Goal: Transaction & Acquisition: Book appointment/travel/reservation

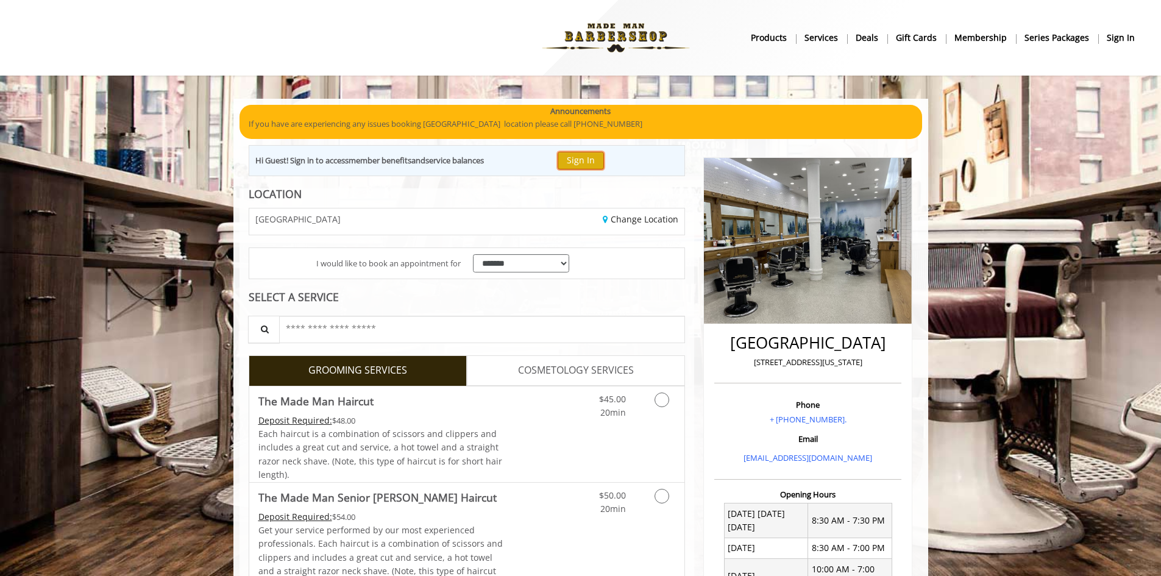
click at [592, 152] on button "Sign In" at bounding box center [581, 161] width 46 height 18
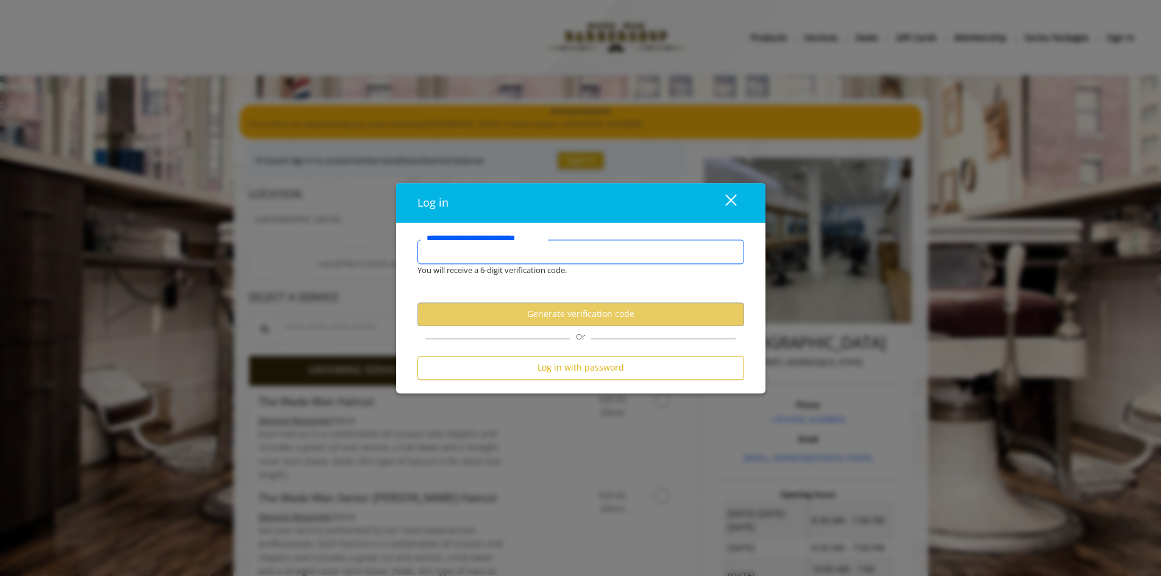
click at [586, 260] on input "**********" at bounding box center [580, 252] width 327 height 24
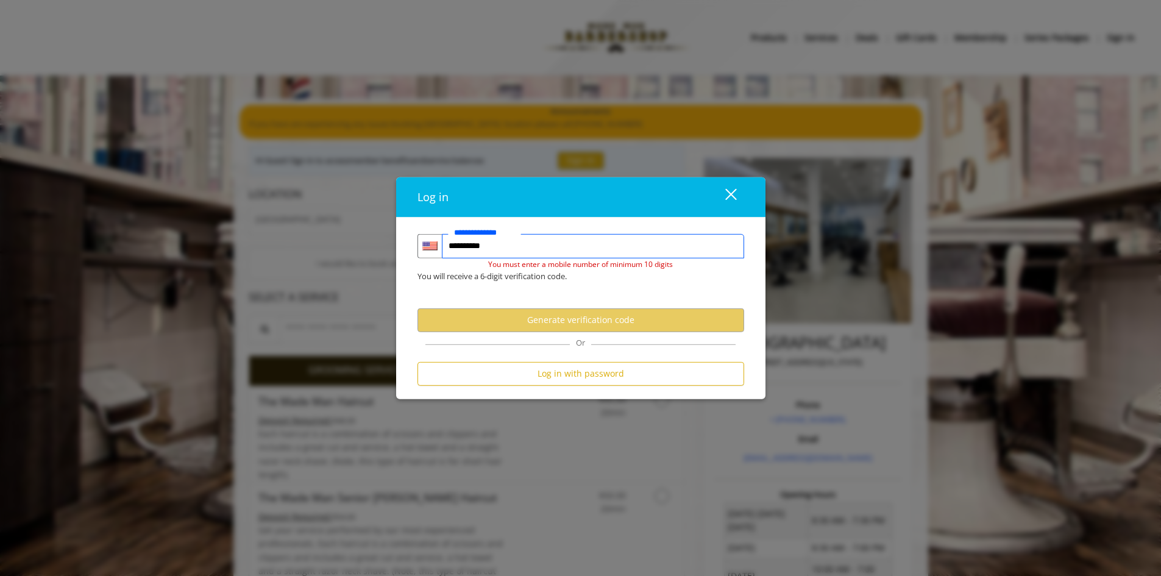
type input "**********"
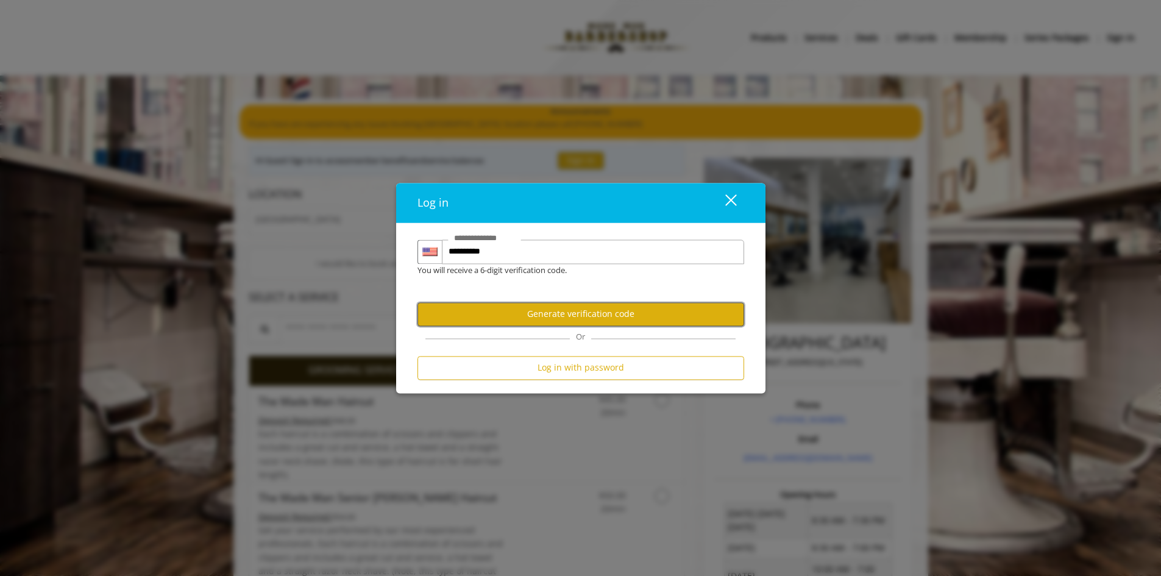
click at [583, 313] on button "Generate verification code" at bounding box center [580, 314] width 327 height 24
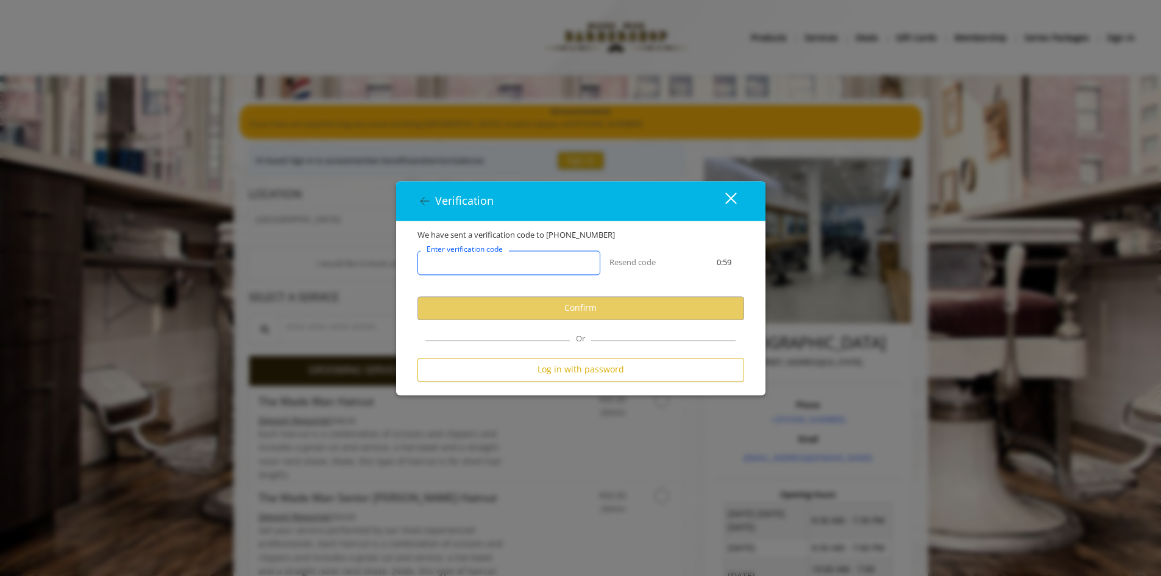
click at [561, 265] on input "Enter verification code" at bounding box center [508, 262] width 183 height 24
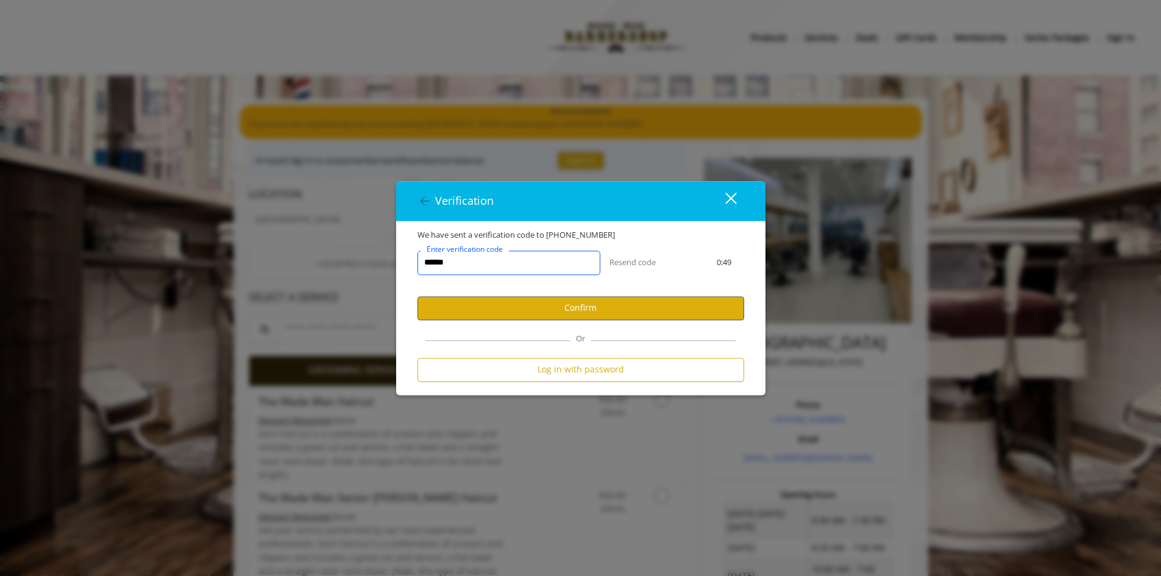
type input "******"
click at [575, 317] on button "Confirm" at bounding box center [580, 308] width 327 height 24
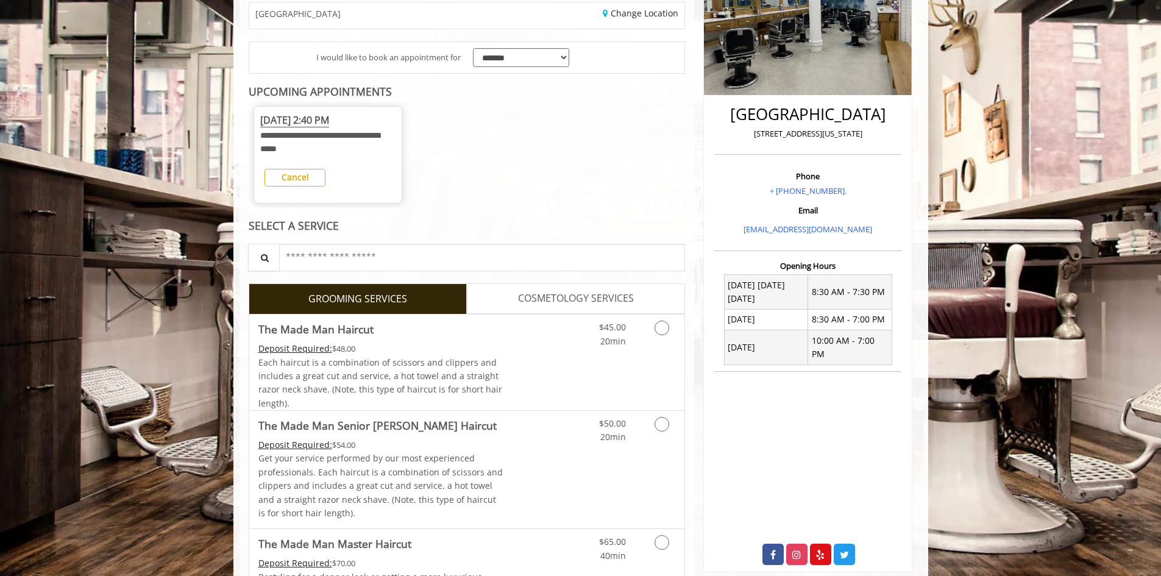
scroll to position [244, 0]
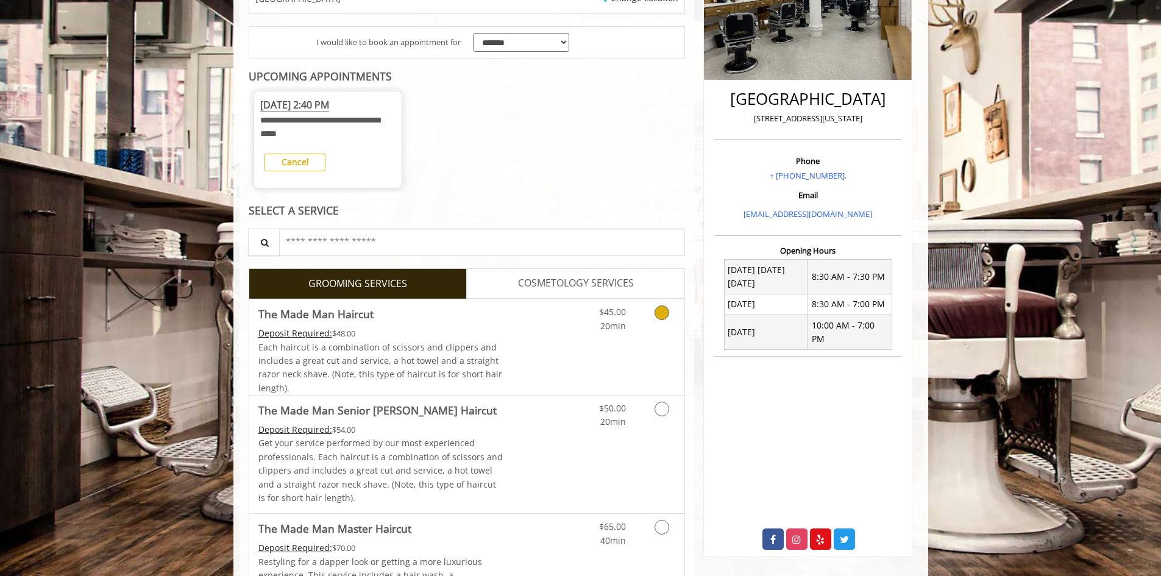
click at [567, 346] on link "Discounted Price" at bounding box center [539, 347] width 73 height 96
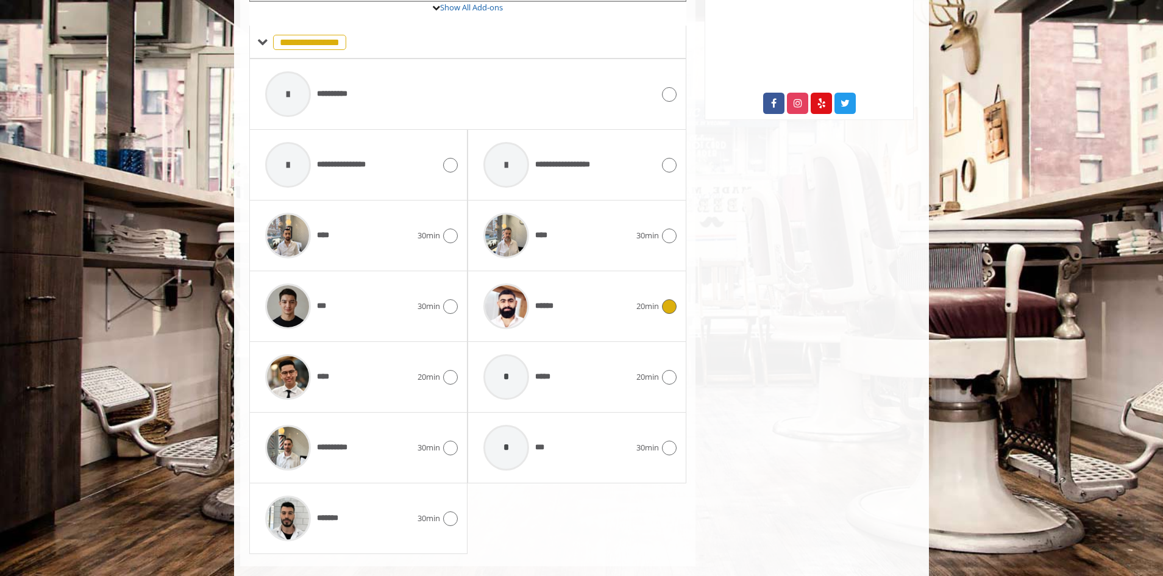
scroll to position [691, 0]
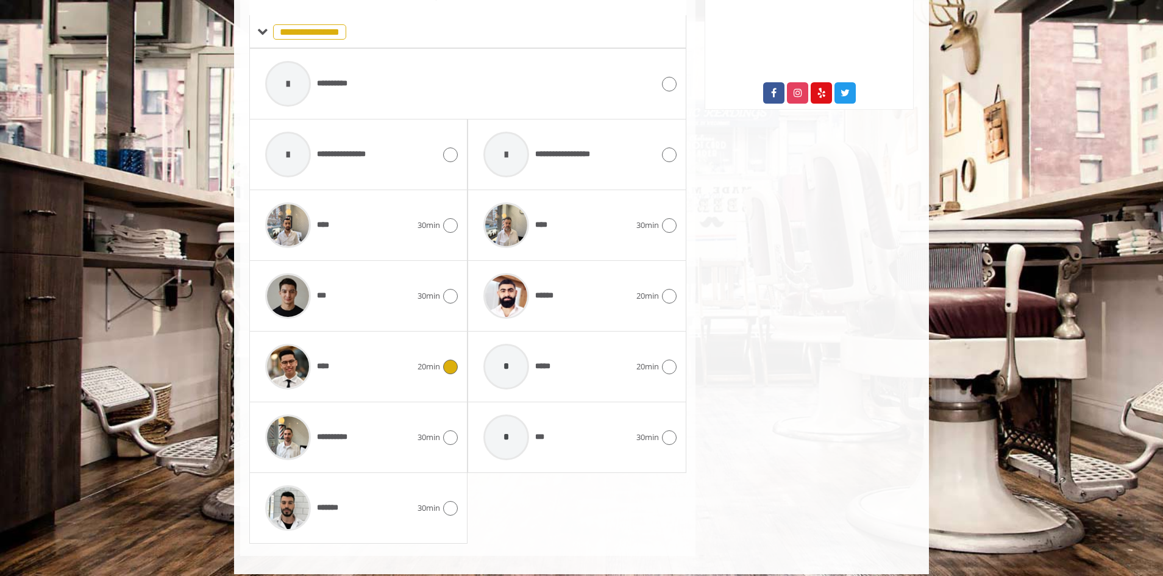
click at [424, 363] on span "20min" at bounding box center [428, 366] width 23 height 13
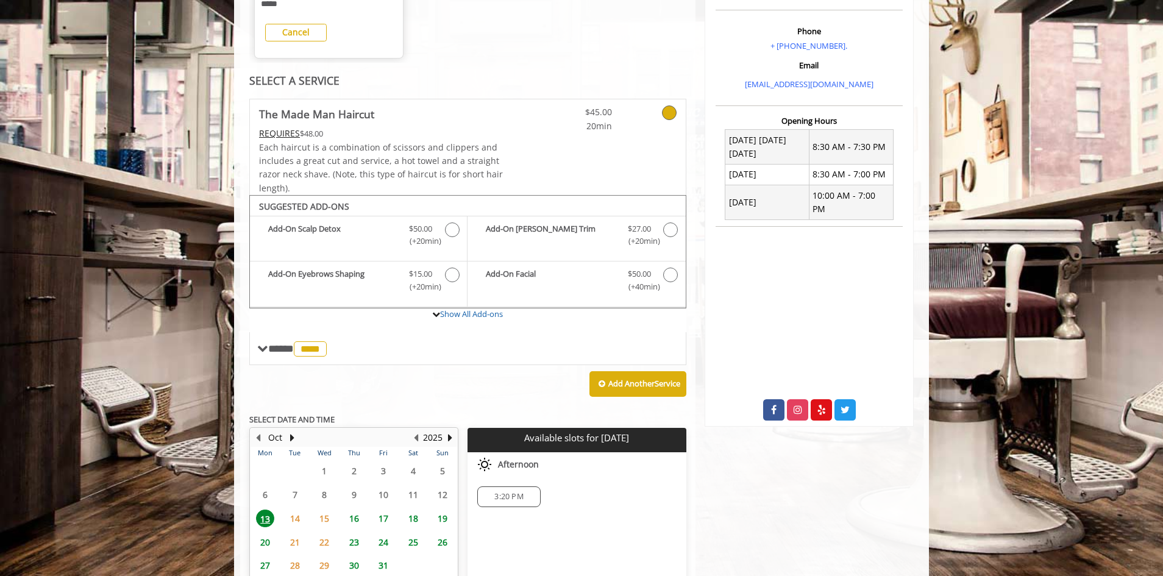
scroll to position [232, 0]
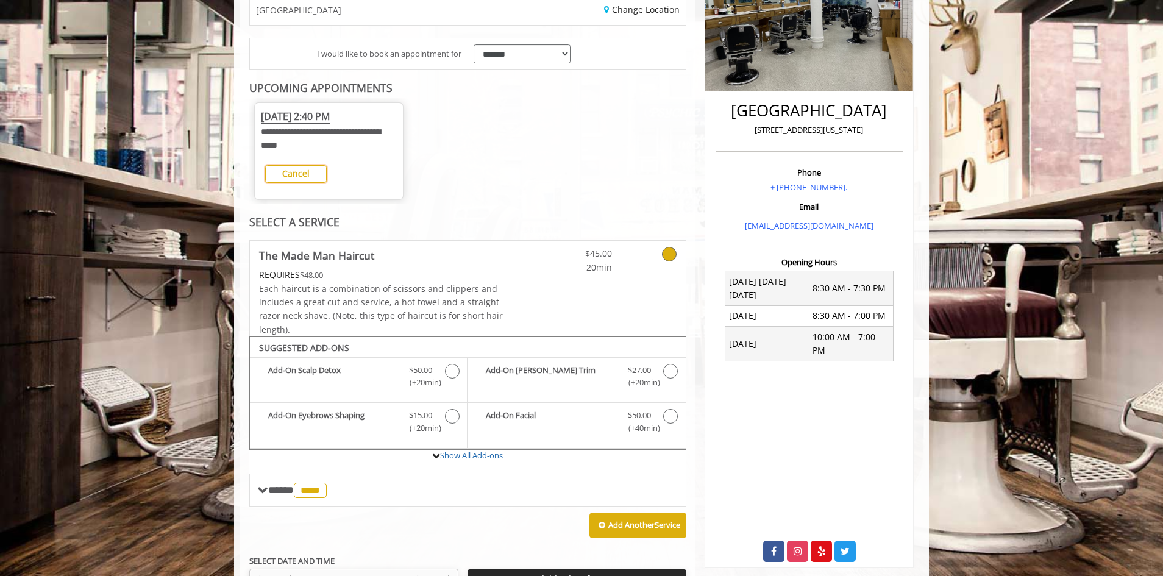
click at [318, 176] on button "Cancel" at bounding box center [296, 174] width 62 height 18
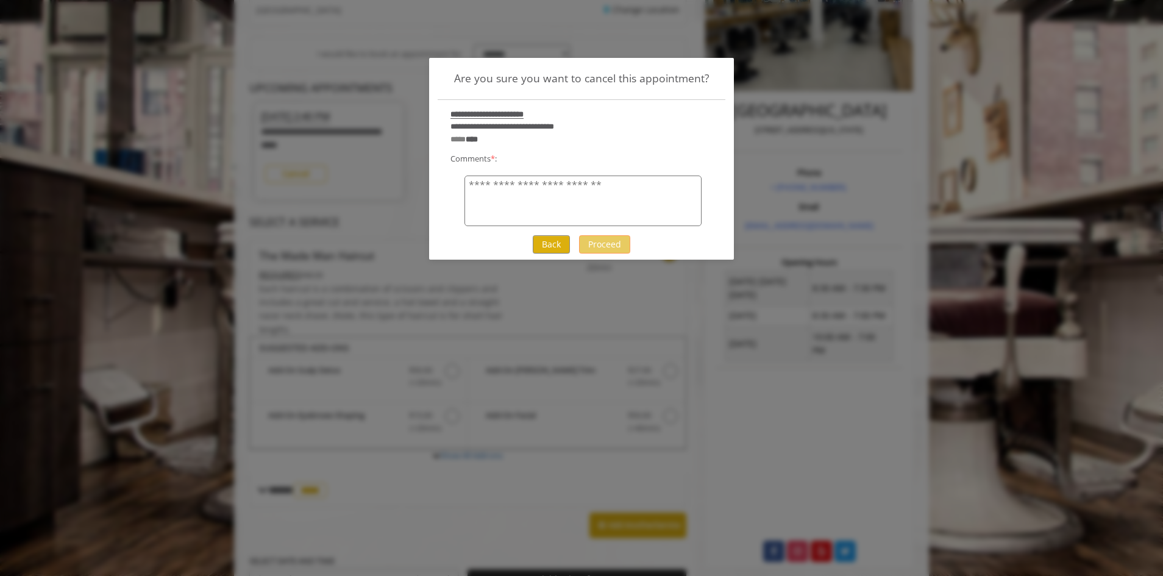
click at [555, 224] on textarea "Comments * :" at bounding box center [582, 201] width 237 height 51
type textarea "**********"
click at [615, 241] on button "Proceed" at bounding box center [604, 244] width 51 height 18
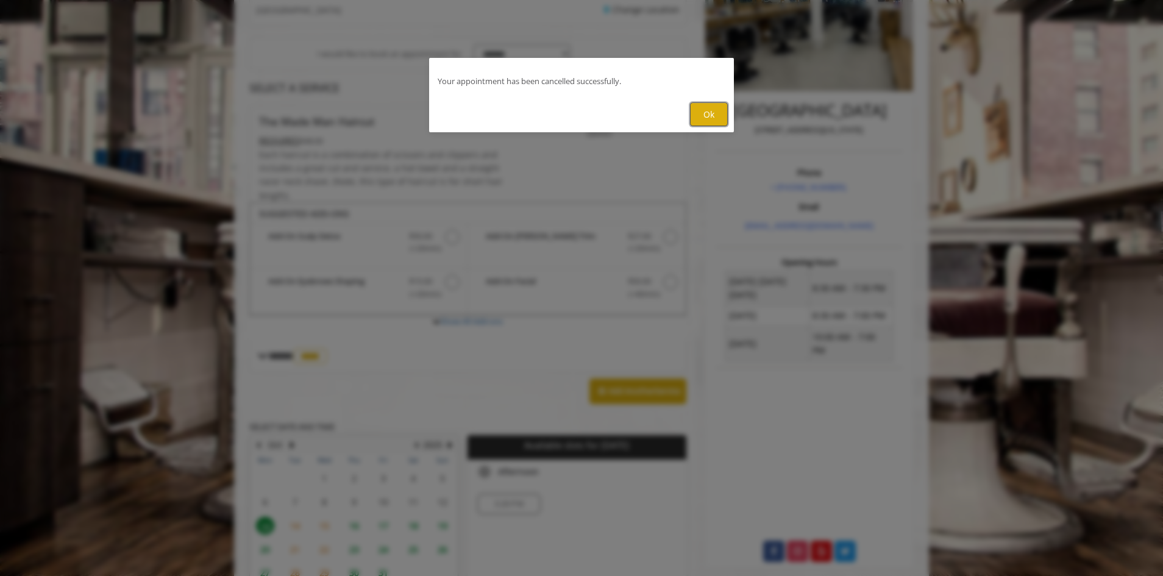
click at [714, 119] on button "Ok" at bounding box center [709, 114] width 38 height 24
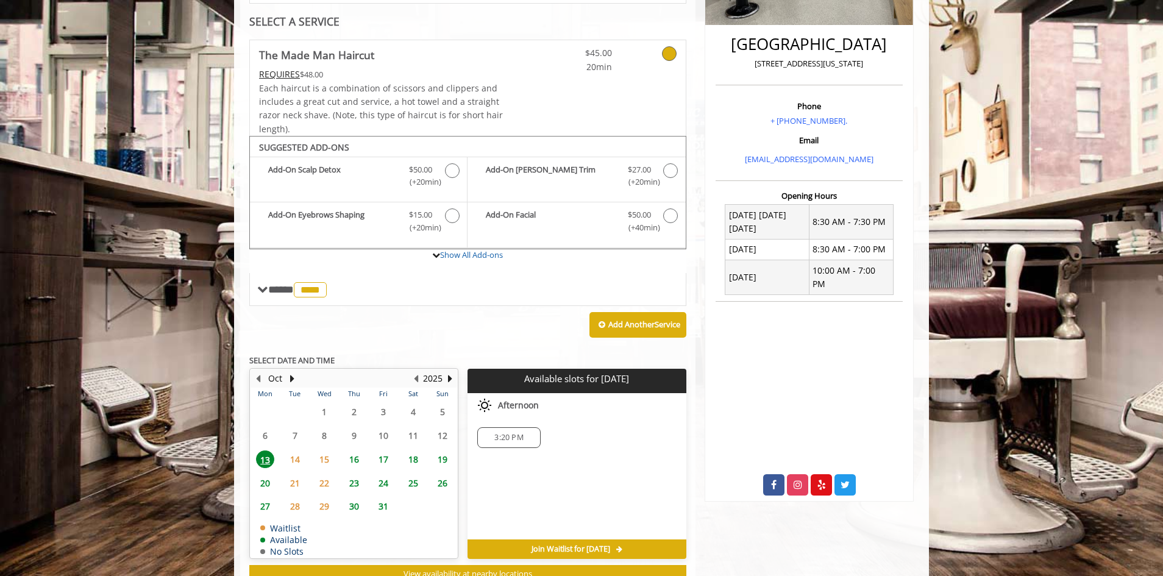
scroll to position [342, 0]
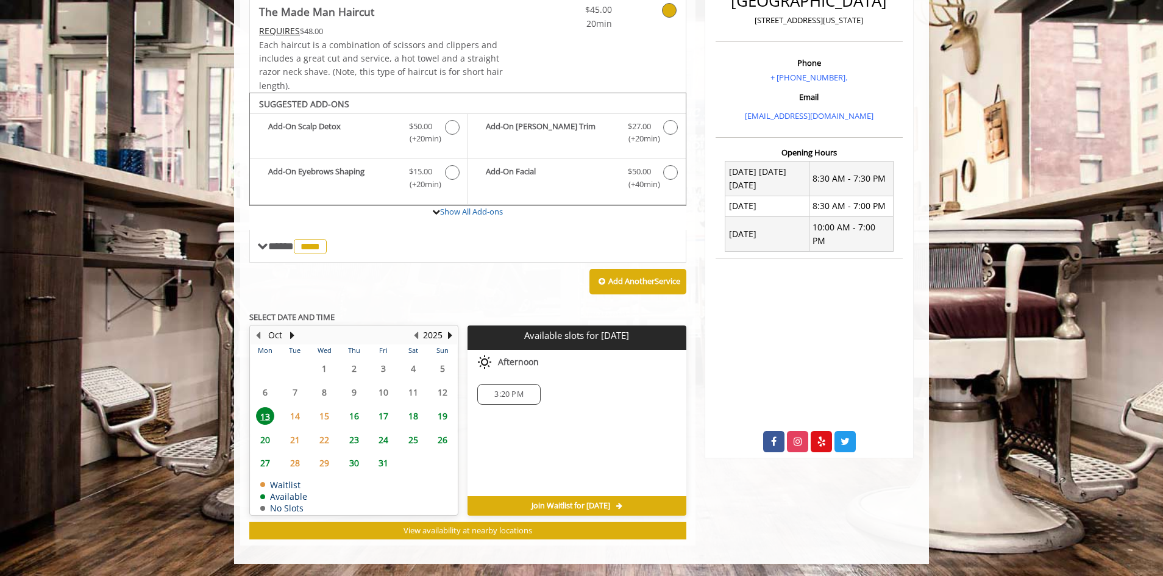
click at [508, 413] on div "3:20 PM" at bounding box center [576, 394] width 218 height 40
click at [499, 391] on span "3:20 PM" at bounding box center [508, 394] width 29 height 10
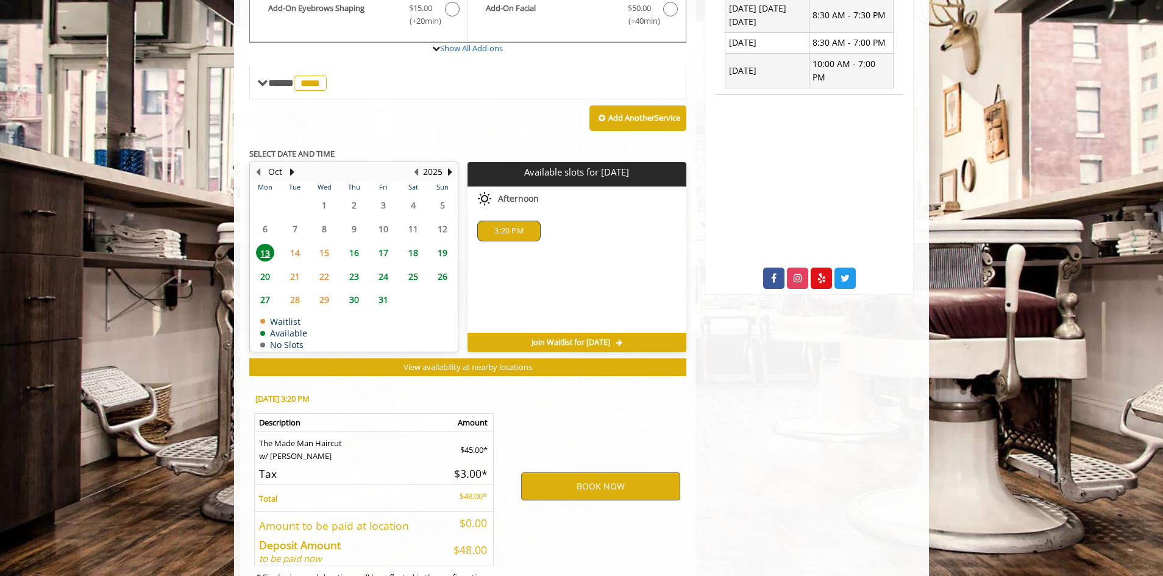
scroll to position [563, 0]
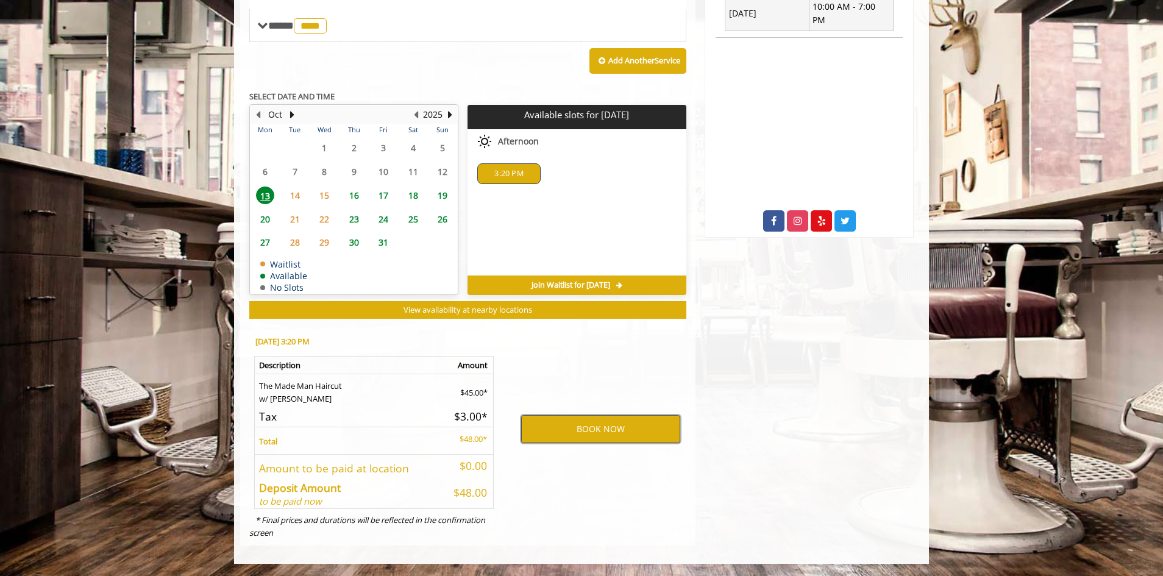
click at [614, 422] on button "BOOK NOW" at bounding box center [600, 429] width 159 height 28
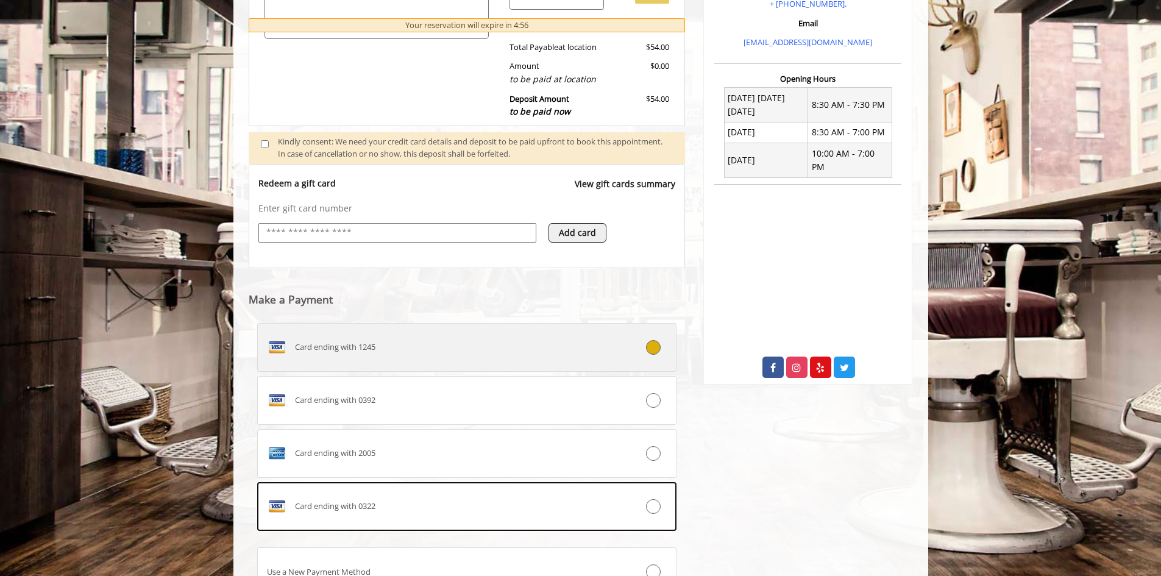
scroll to position [522, 0]
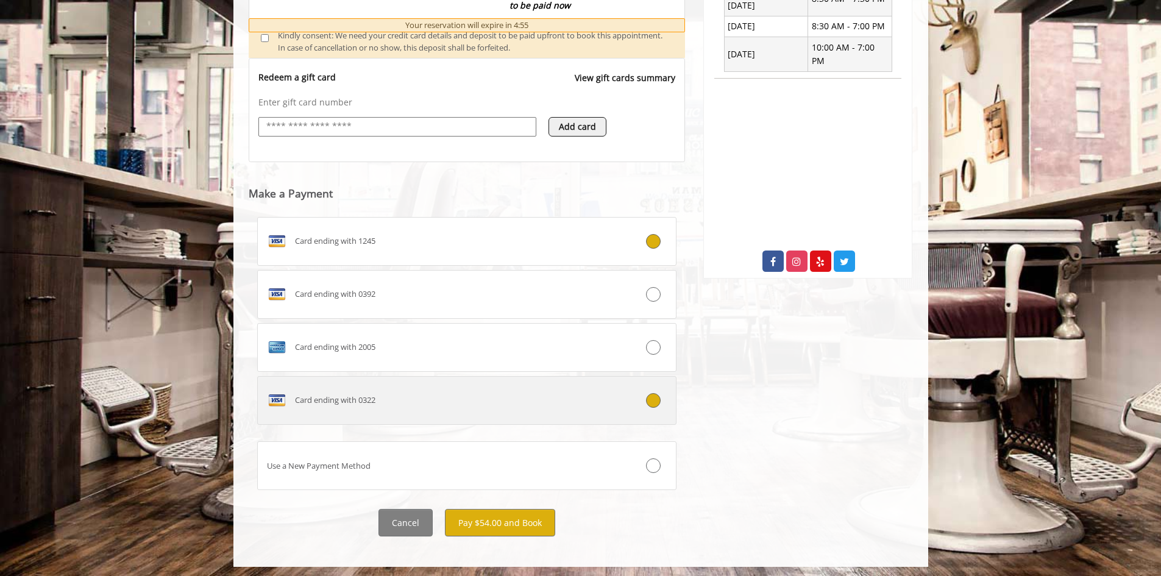
click at [563, 405] on div "Card ending with 0322" at bounding box center [432, 401] width 349 height 20
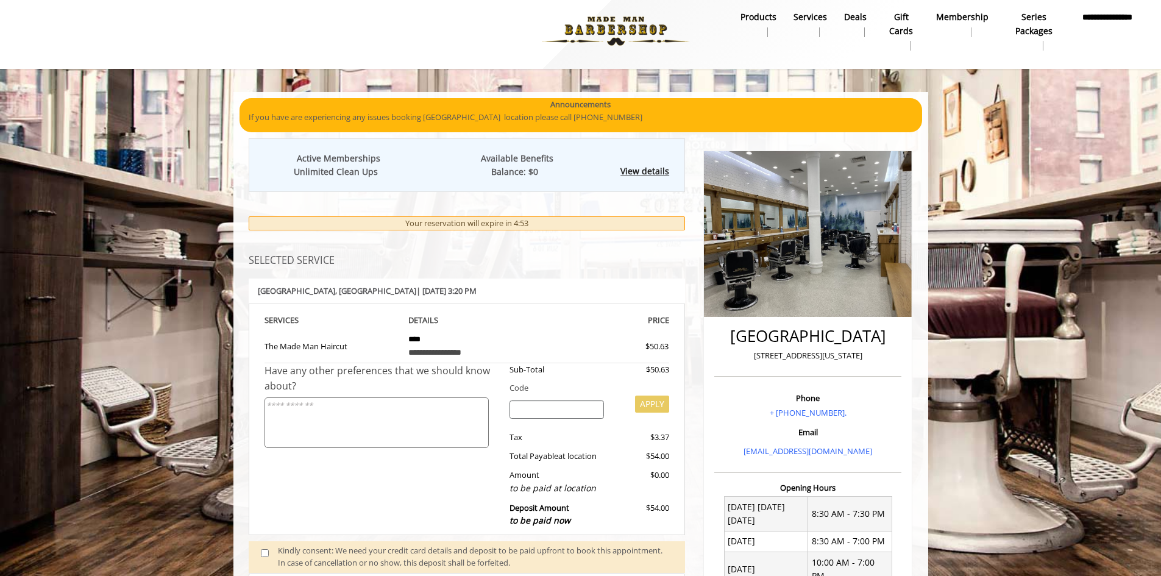
scroll to position [0, 0]
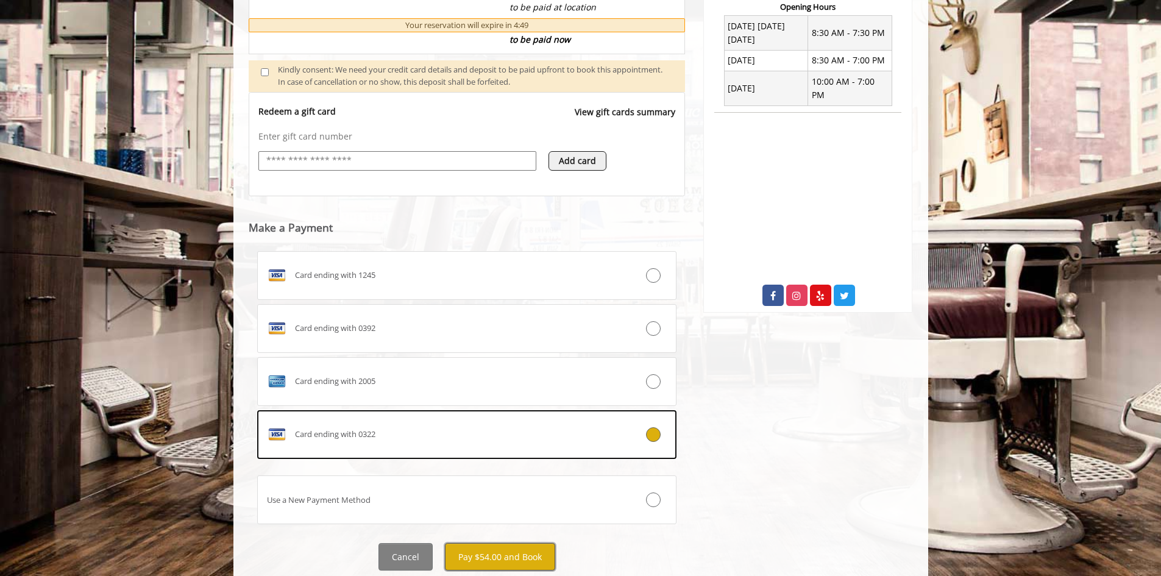
click at [546, 554] on button "Pay $54.00 and Book" at bounding box center [500, 556] width 110 height 27
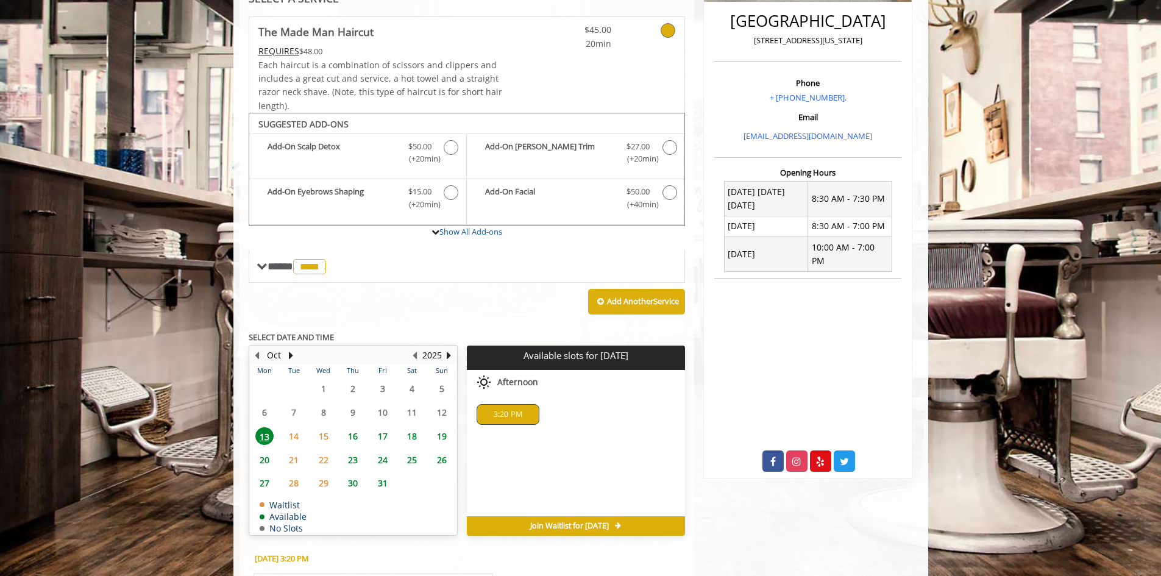
scroll to position [539, 0]
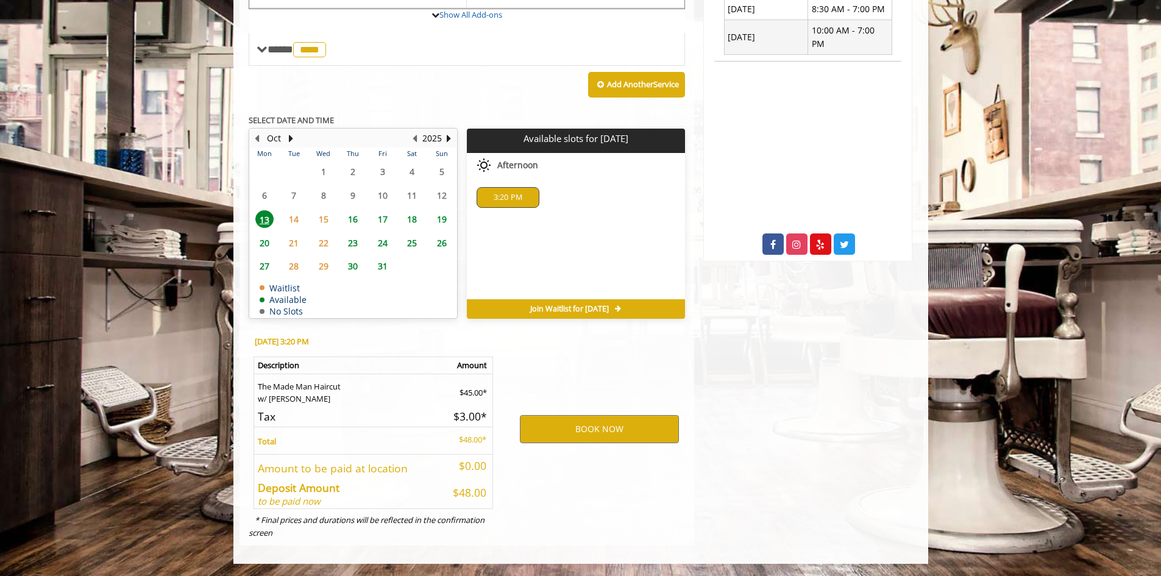
click at [499, 207] on div "3:20 PM" at bounding box center [508, 197] width 63 height 21
click at [591, 438] on button "BOOK NOW" at bounding box center [599, 429] width 159 height 28
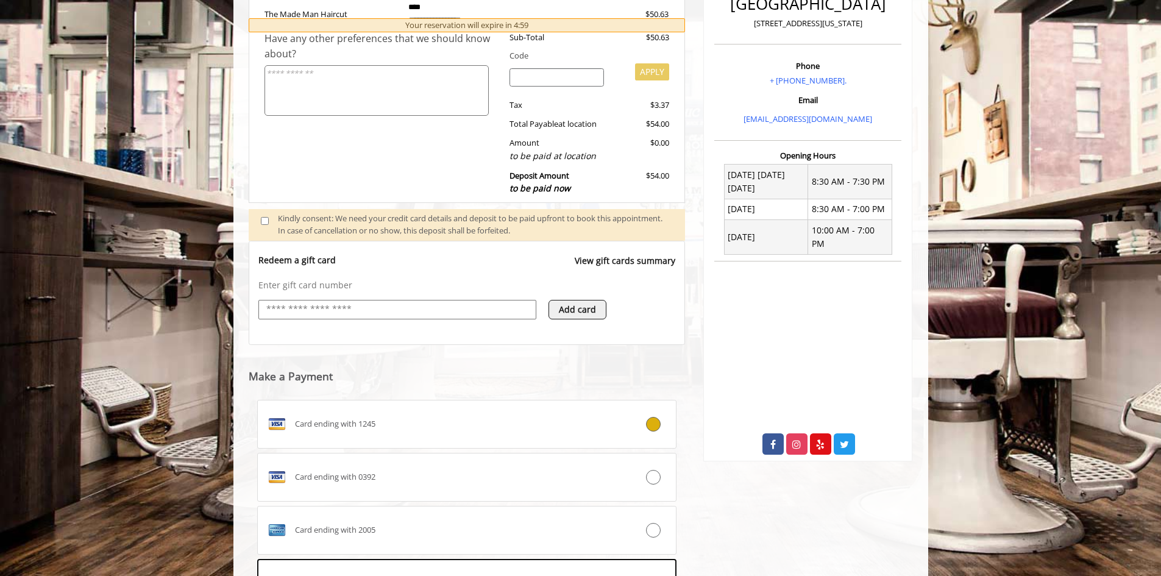
scroll to position [386, 0]
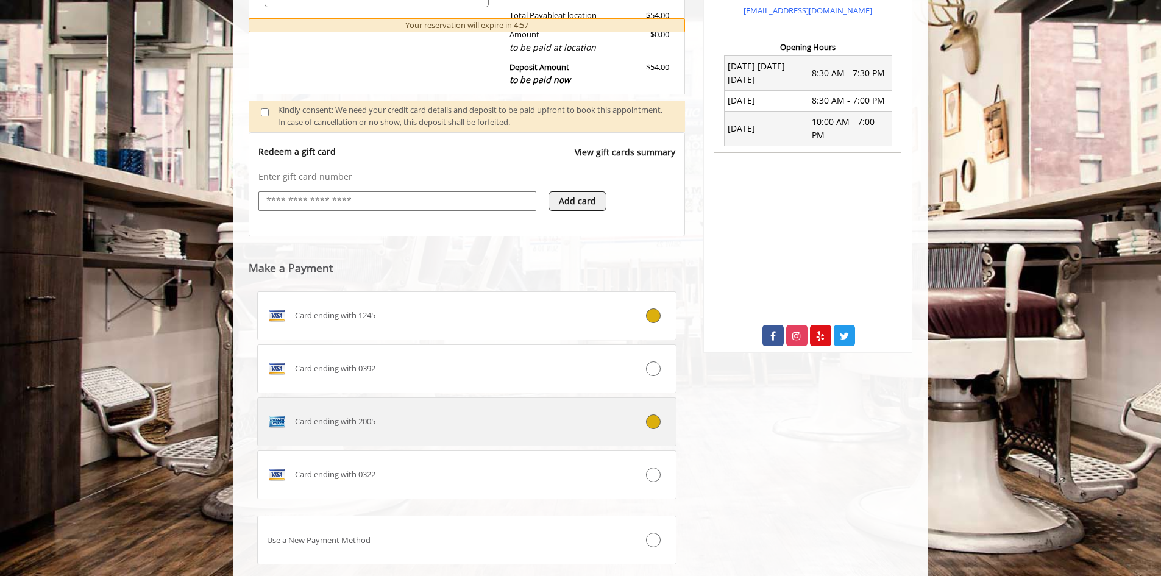
click at [474, 413] on div "Card ending with 2005" at bounding box center [432, 422] width 349 height 20
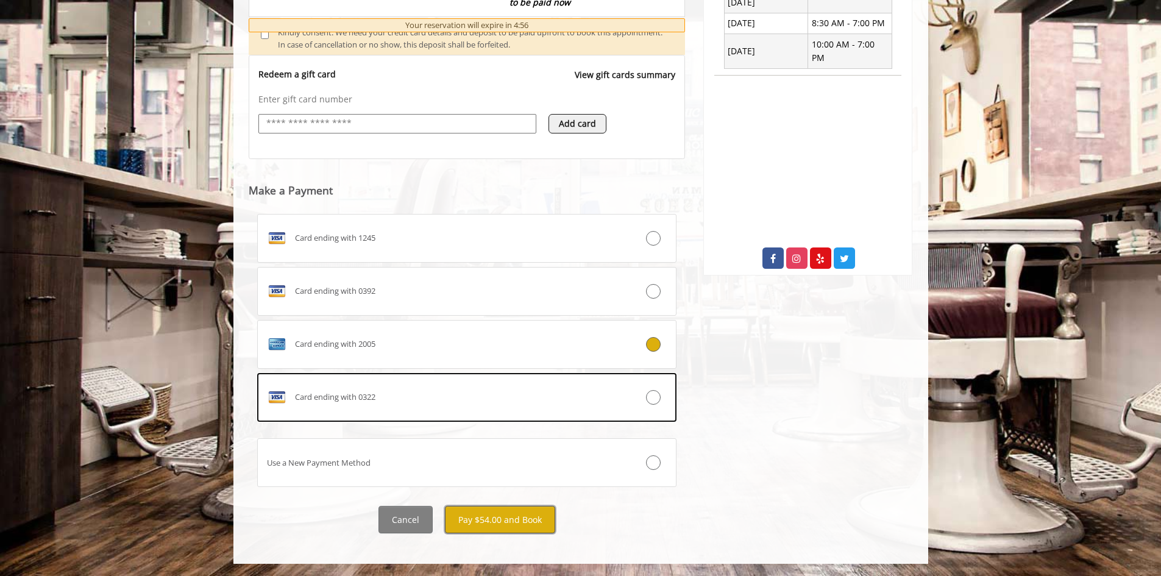
click at [545, 517] on button "Pay $54.00 and Book" at bounding box center [500, 519] width 110 height 27
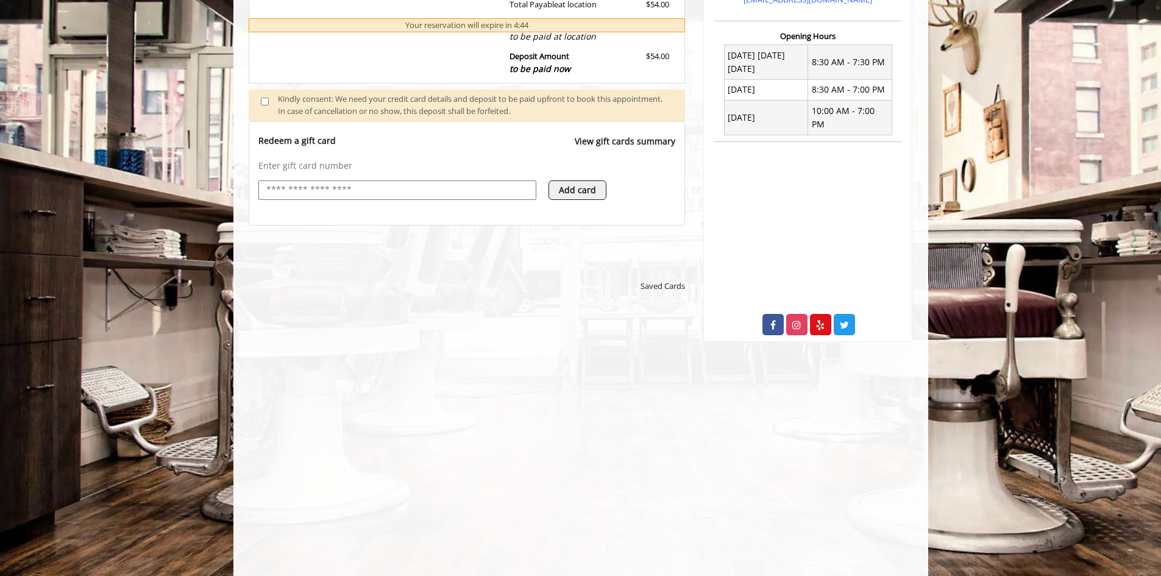
scroll to position [466, 0]
